Goal: Find specific page/section

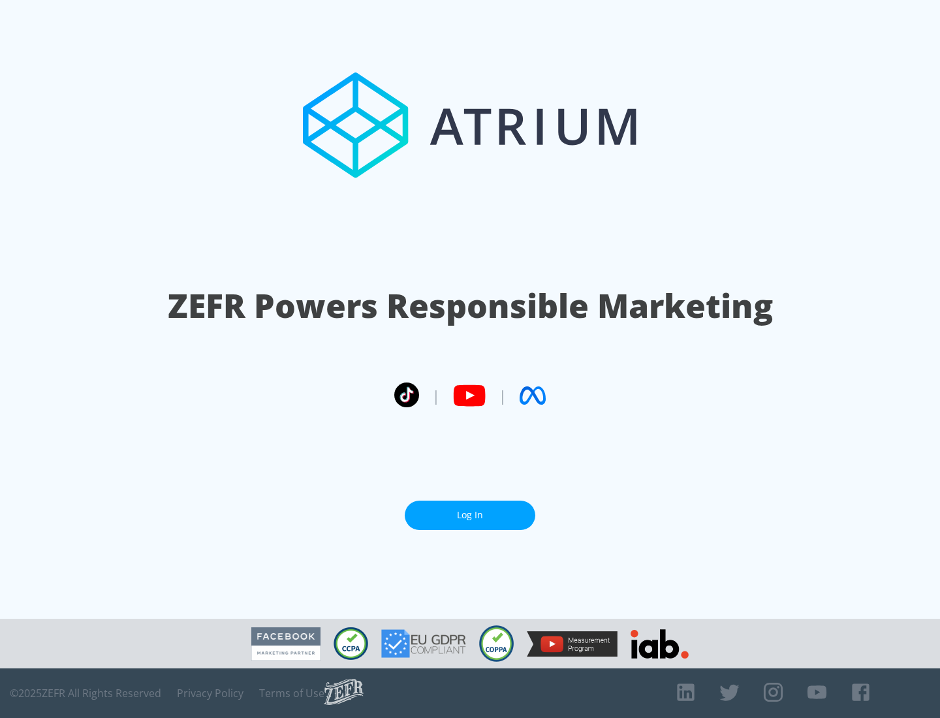
click at [470, 515] on link "Log In" at bounding box center [470, 515] width 131 height 29
